Goal: Navigation & Orientation: Understand site structure

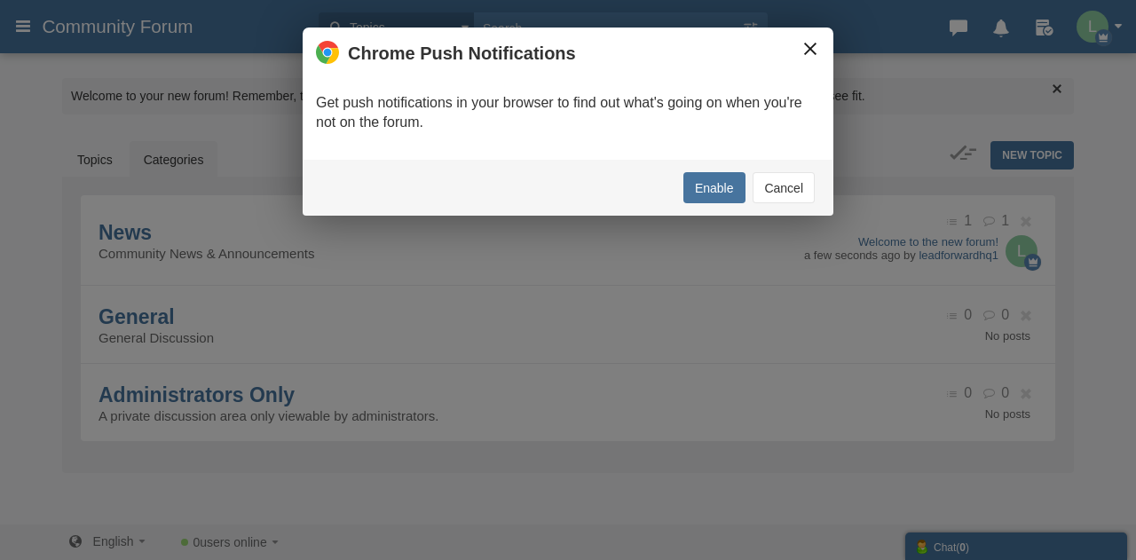
click at [800, 51] on button "×" at bounding box center [810, 49] width 20 height 20
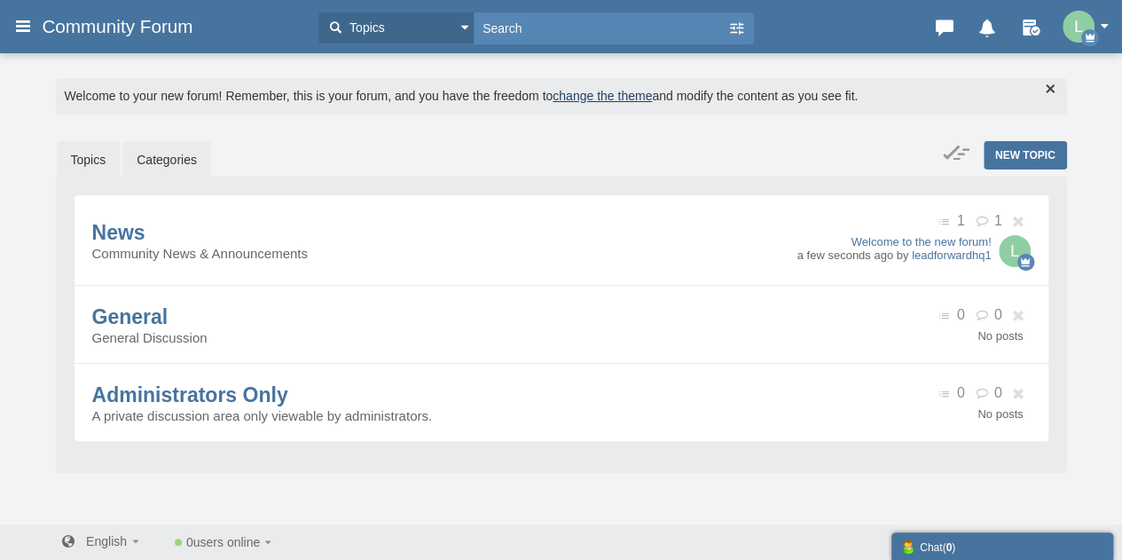
click at [83, 150] on link "Topics" at bounding box center [89, 159] width 64 height 37
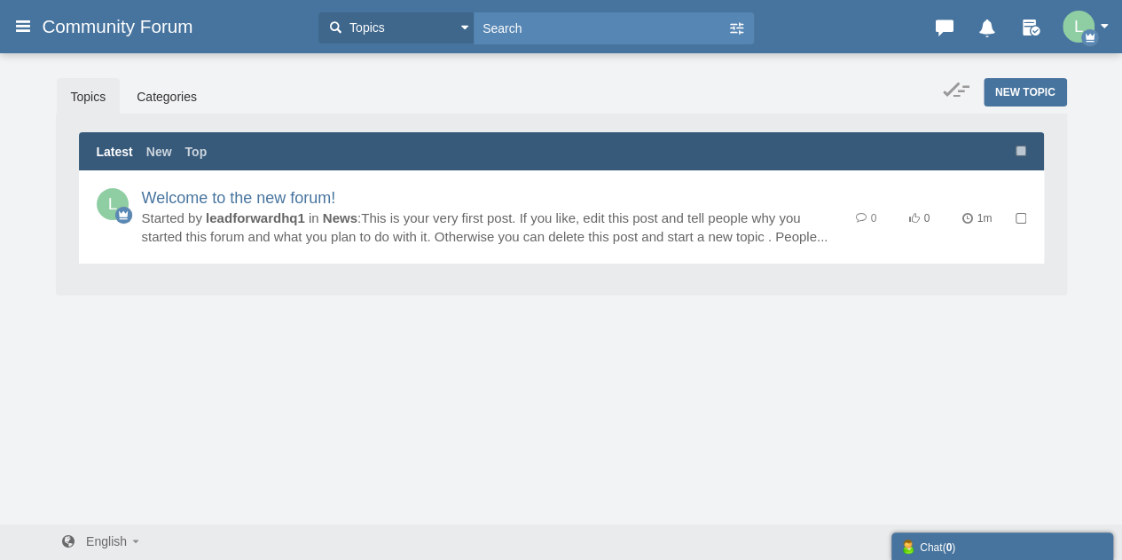
click at [1104, 20] on button "button" at bounding box center [1090, 27] width 55 height 32
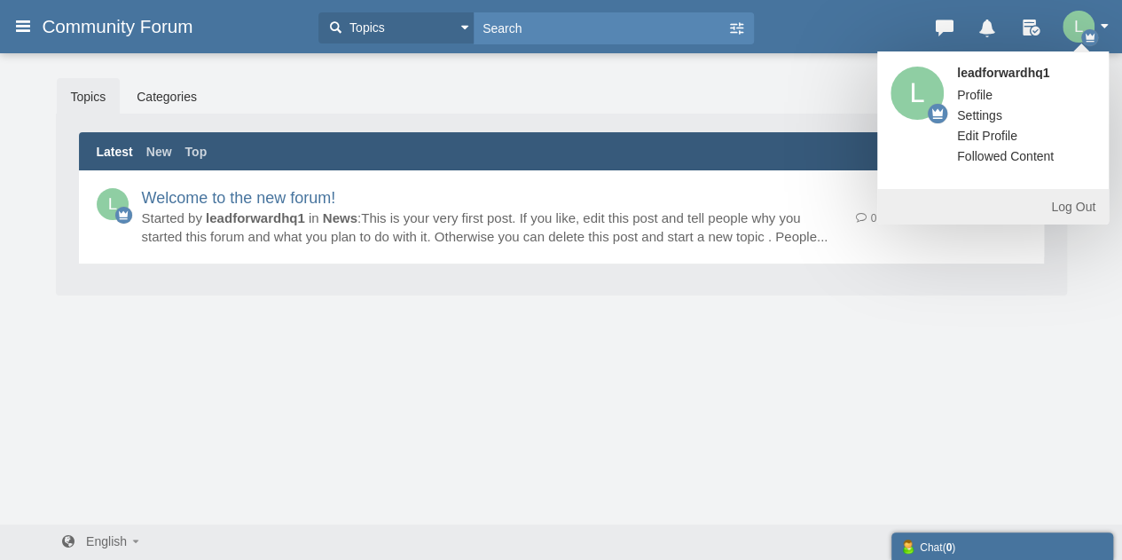
click at [1096, 30] on button "button" at bounding box center [1090, 27] width 55 height 32
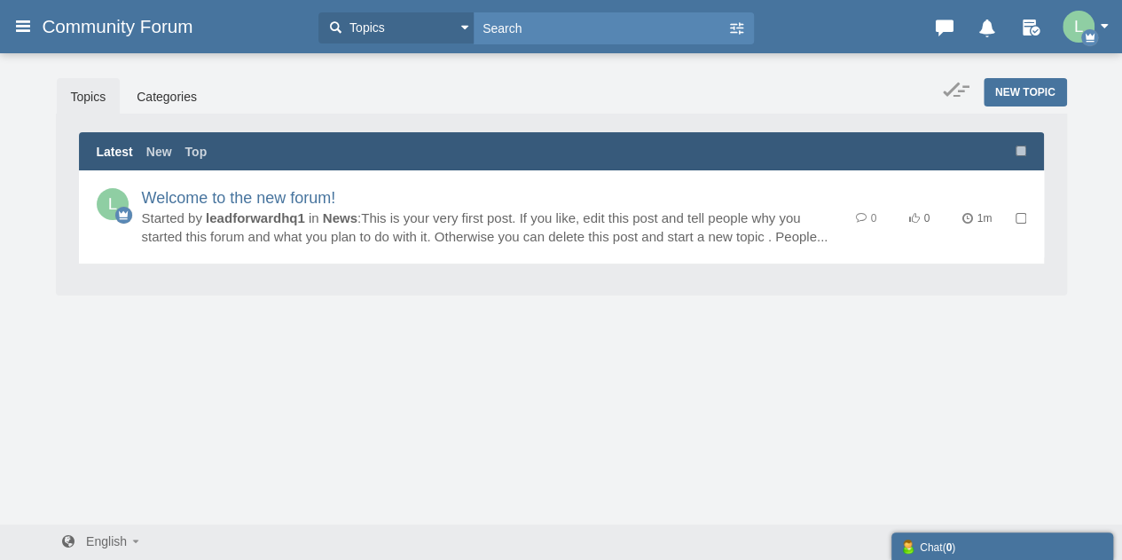
click at [1100, 27] on button "button" at bounding box center [1090, 27] width 55 height 32
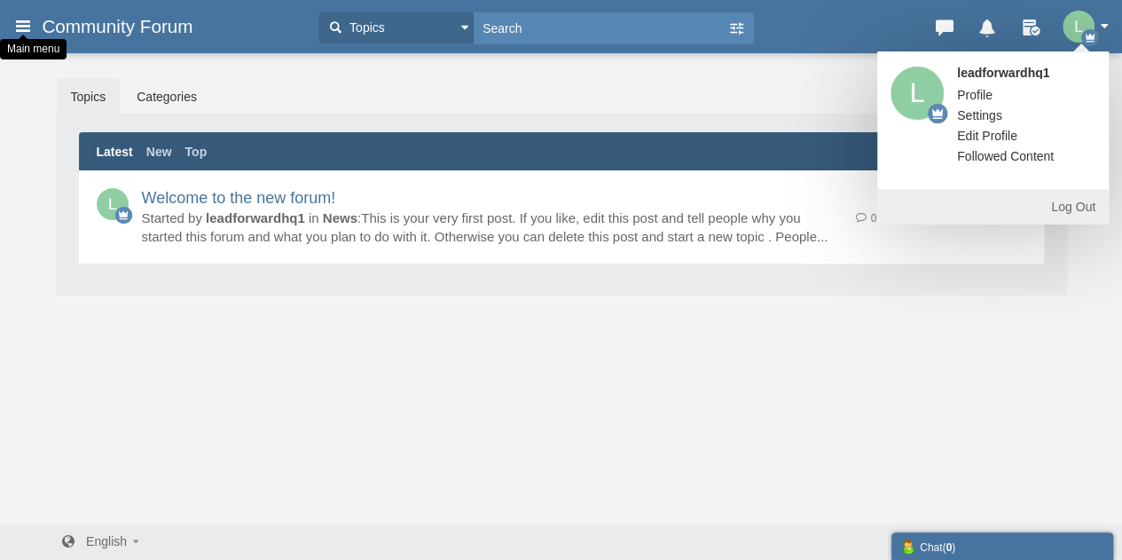
click at [20, 22] on icon at bounding box center [23, 26] width 20 height 32
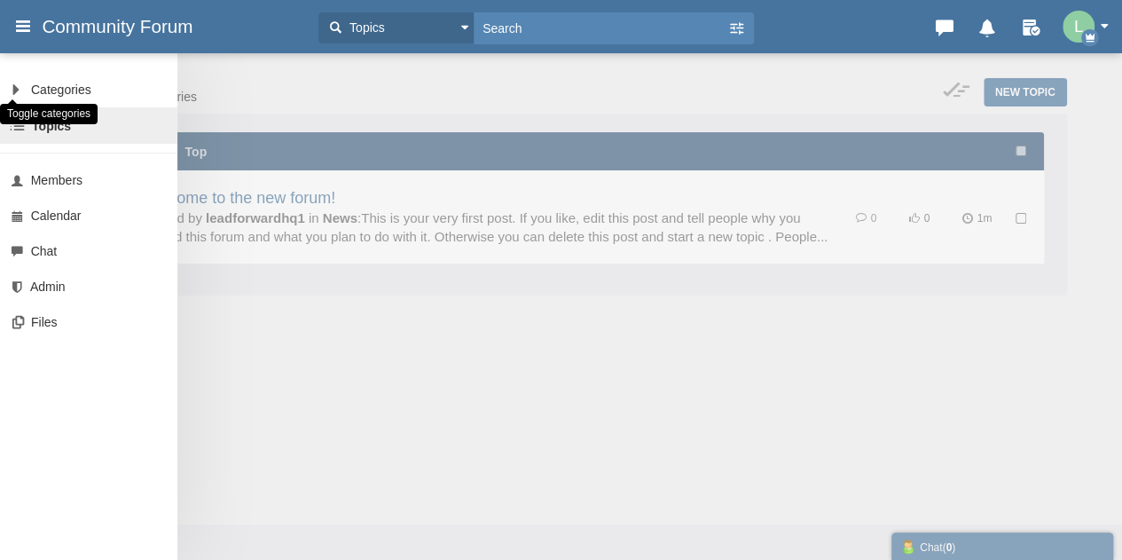
click at [17, 89] on link at bounding box center [10, 89] width 21 height 35
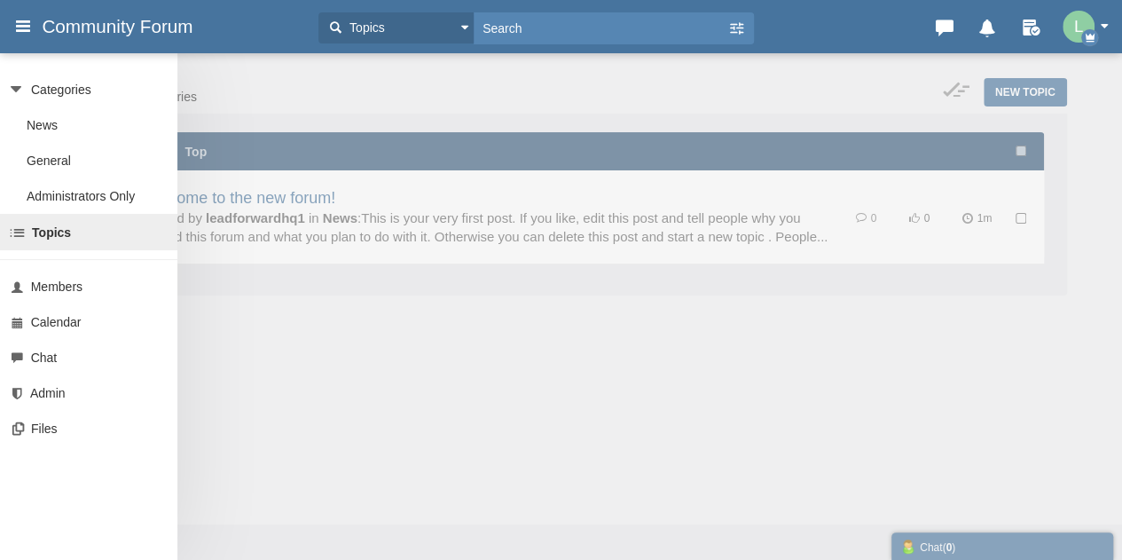
click at [328, 359] on div "Categories All Categories Categories News General Administrators Only Topics Se…" at bounding box center [561, 280] width 1122 height 560
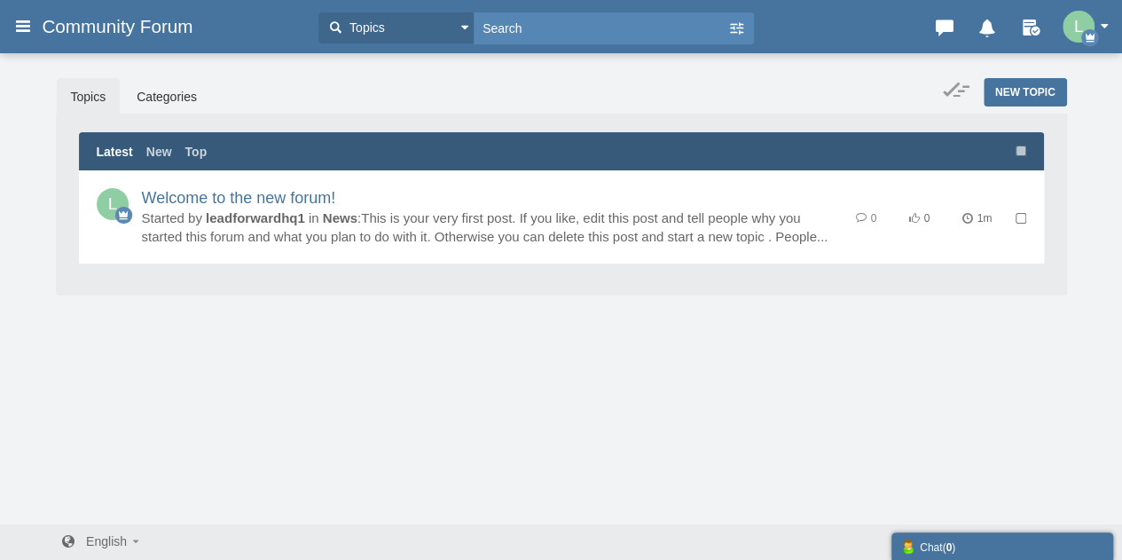
click at [1105, 19] on button "button" at bounding box center [1090, 27] width 55 height 32
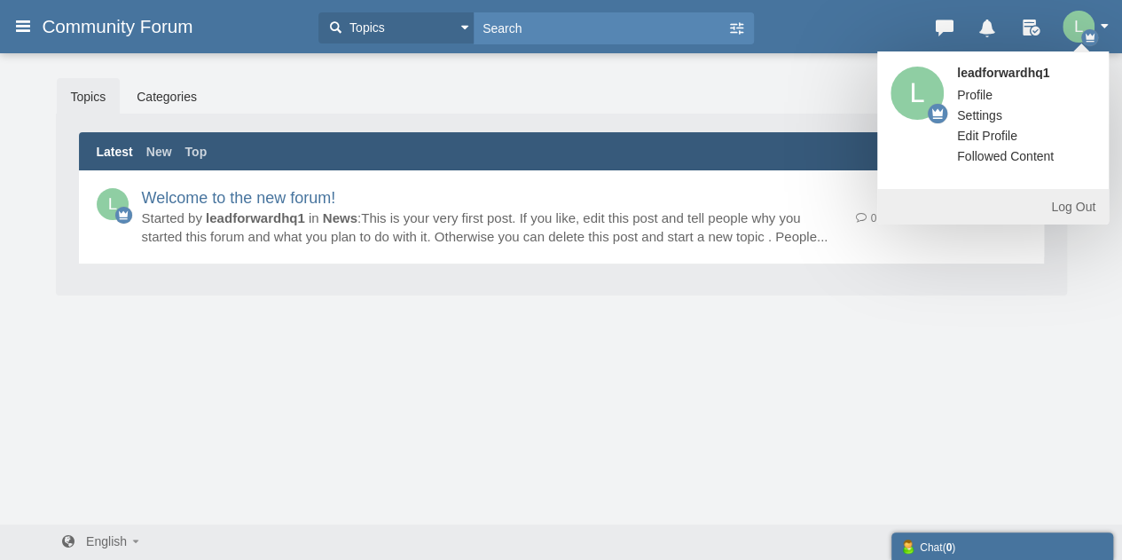
click at [1065, 205] on link "Log Out" at bounding box center [993, 206] width 232 height 35
